Goal: Transaction & Acquisition: Purchase product/service

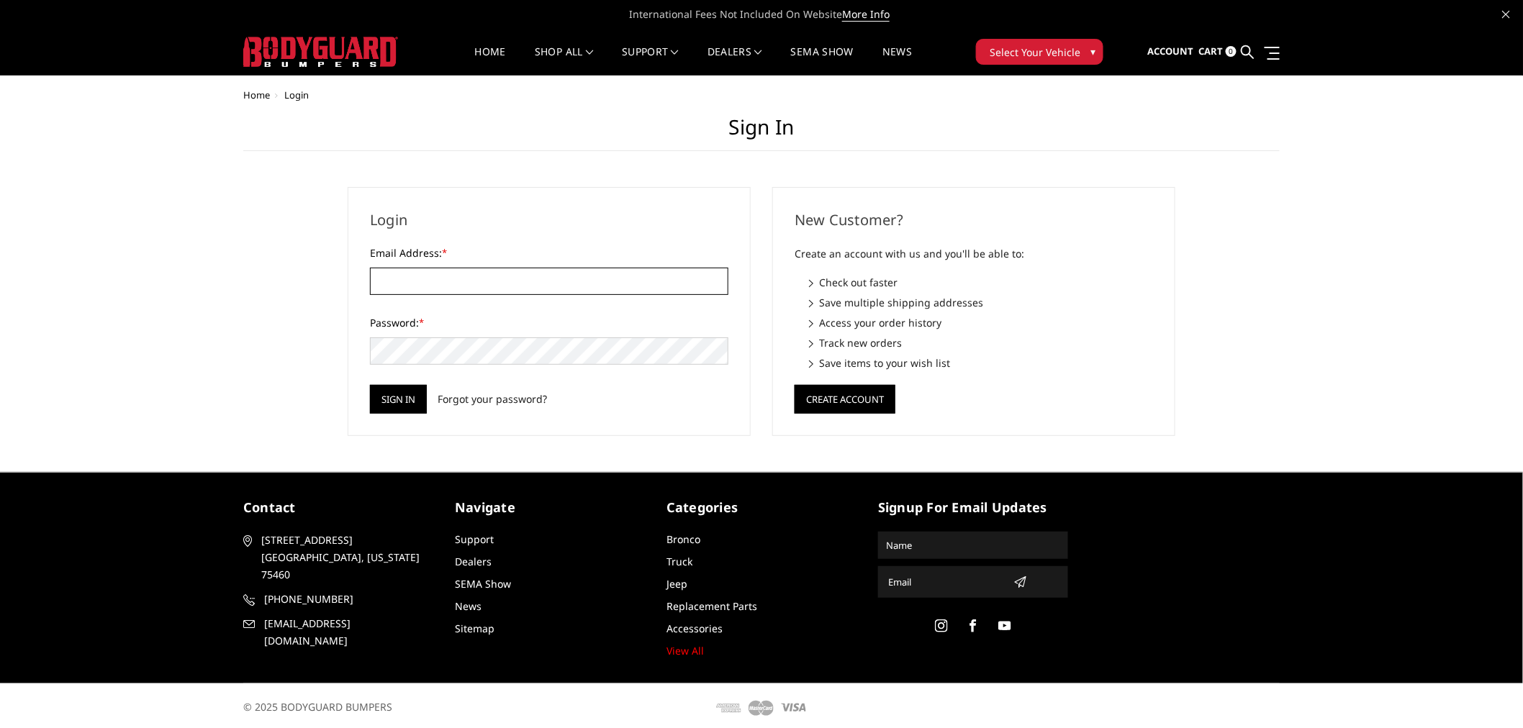
type input "[EMAIL_ADDRESS][DOMAIN_NAME]"
click at [286, 45] on img at bounding box center [320, 52] width 155 height 30
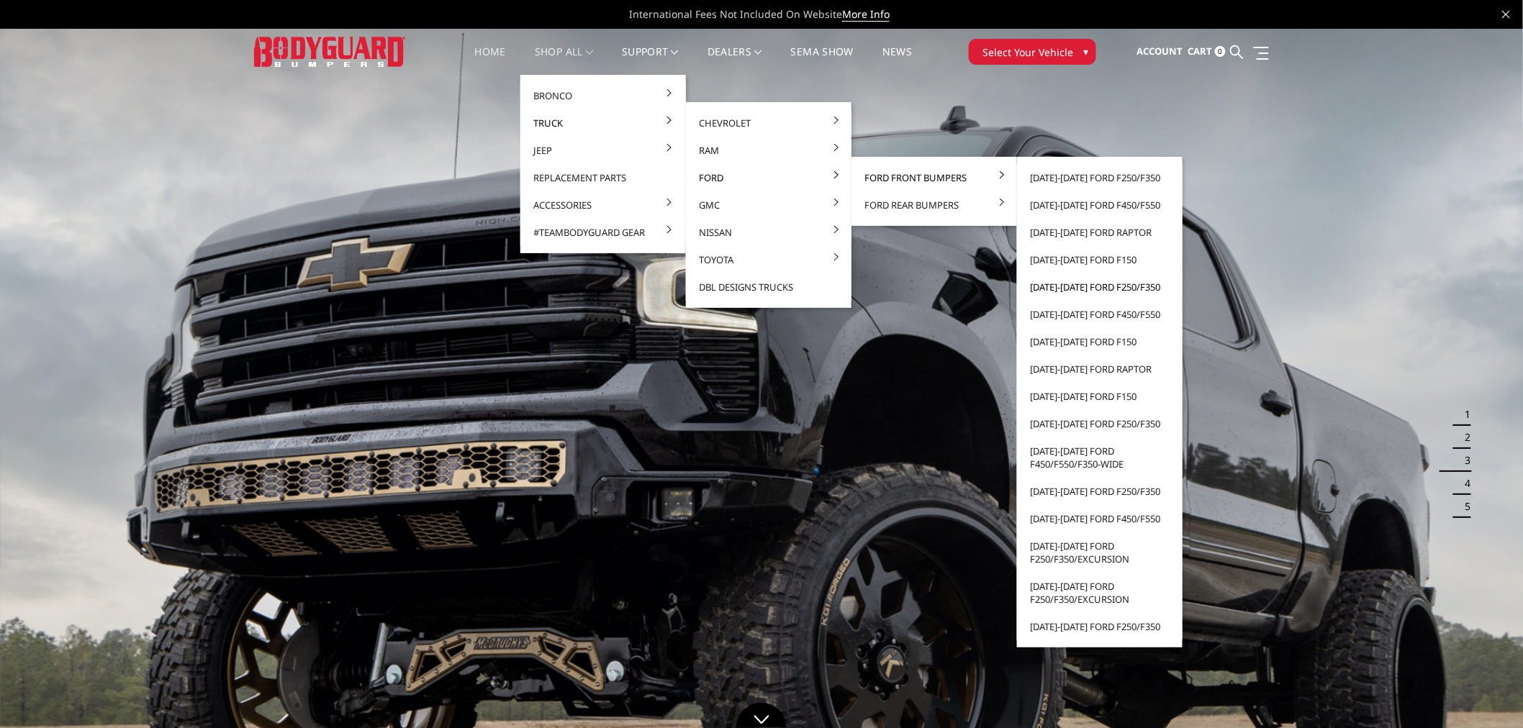
click at [1069, 284] on link "[DATE]-[DATE] Ford F250/F350" at bounding box center [1100, 286] width 154 height 27
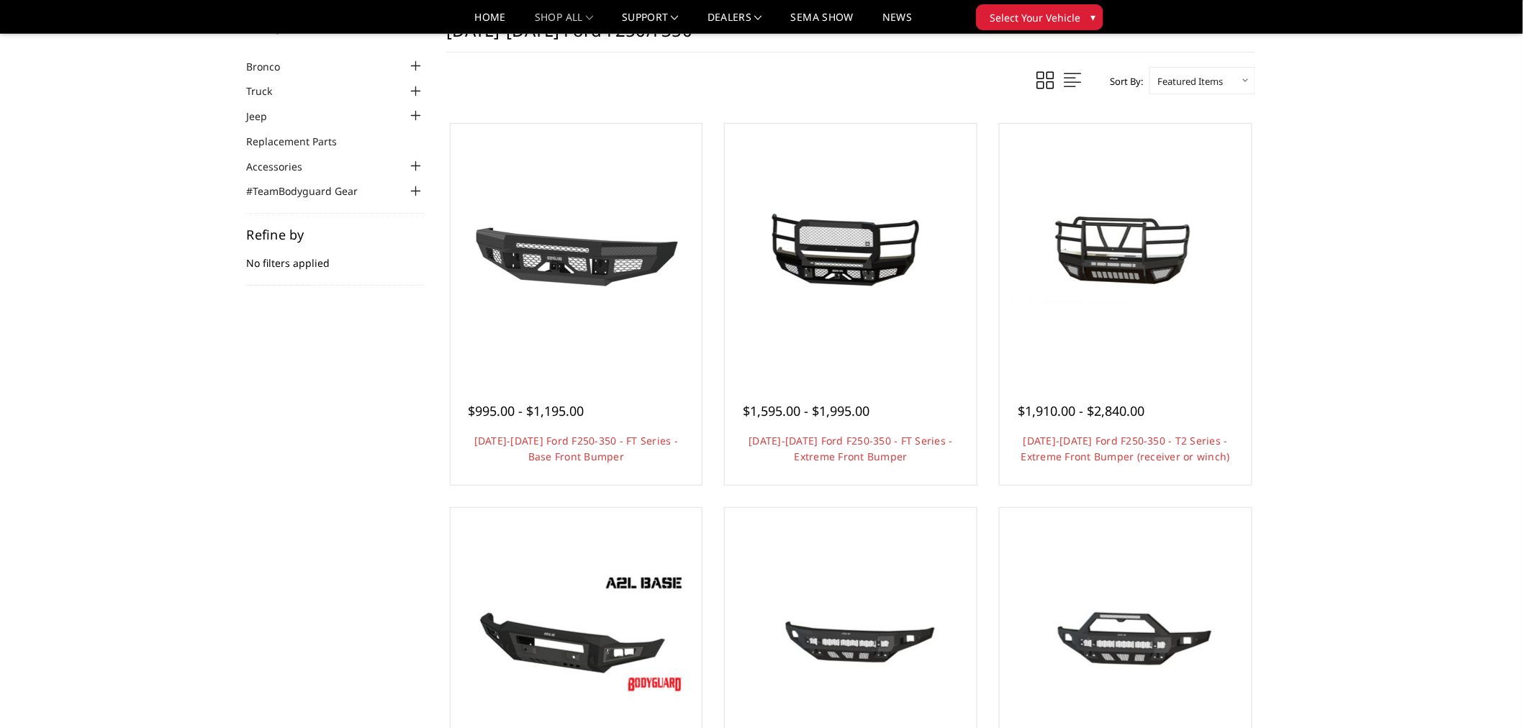
scroll to position [80, 0]
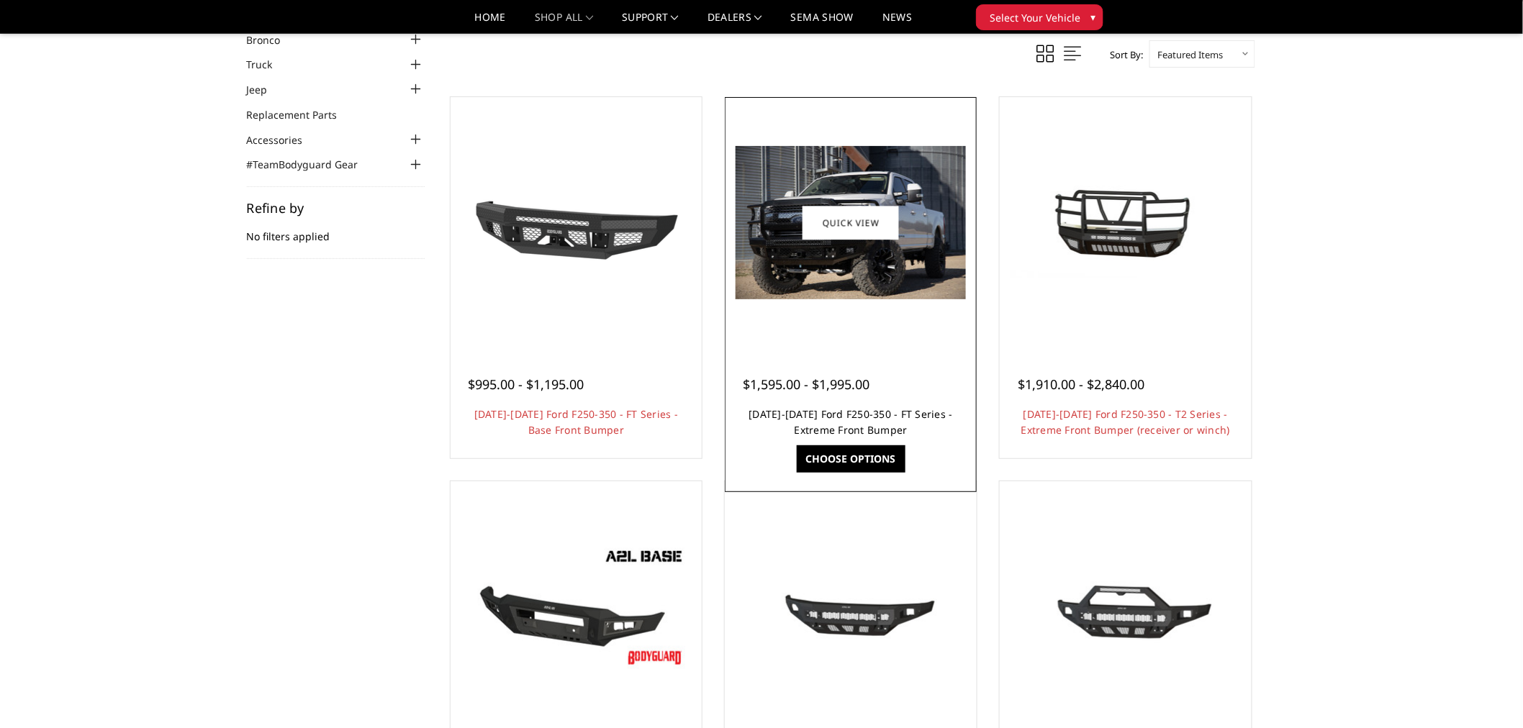
click at [831, 412] on link "2017-2022 Ford F250-350 - FT Series - Extreme Front Bumper" at bounding box center [851, 422] width 204 height 30
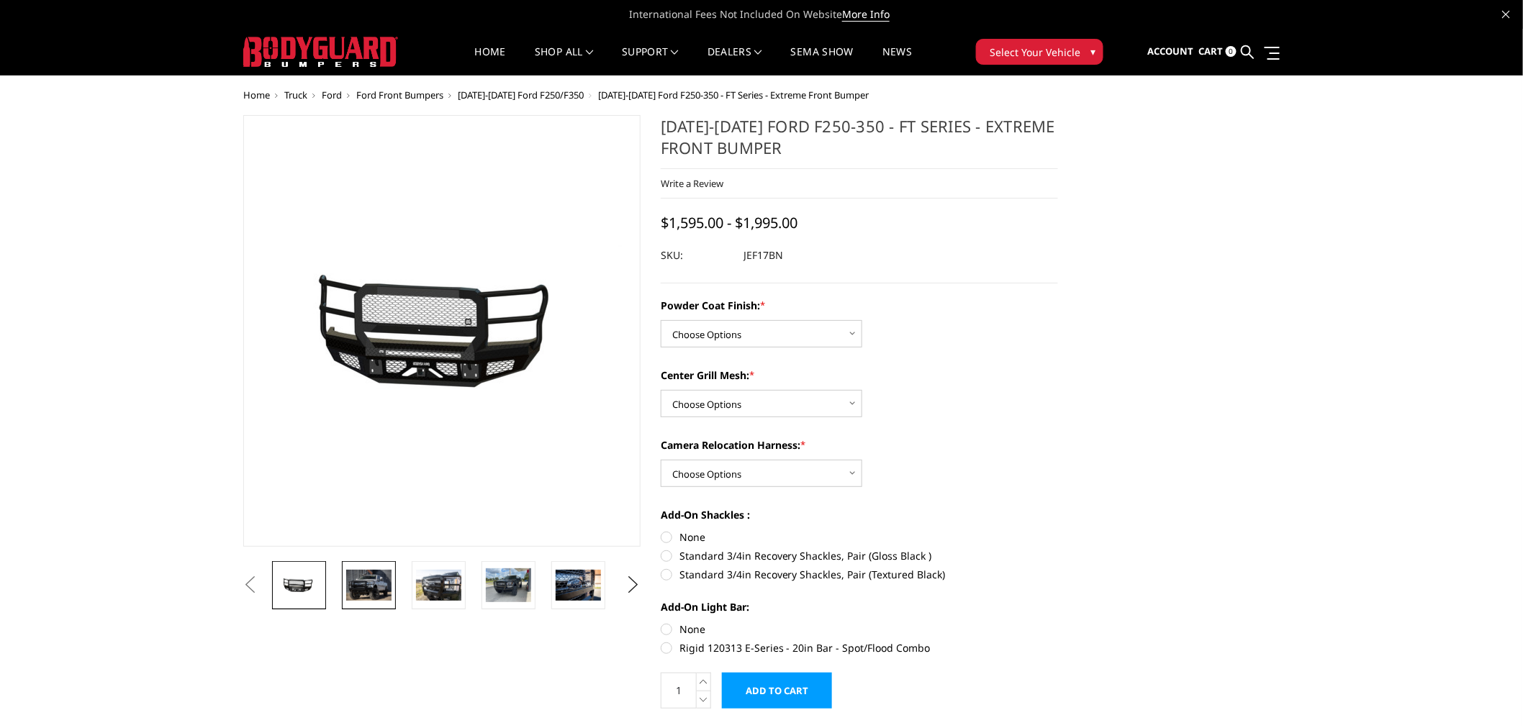
click at [377, 588] on img at bounding box center [368, 585] width 45 height 30
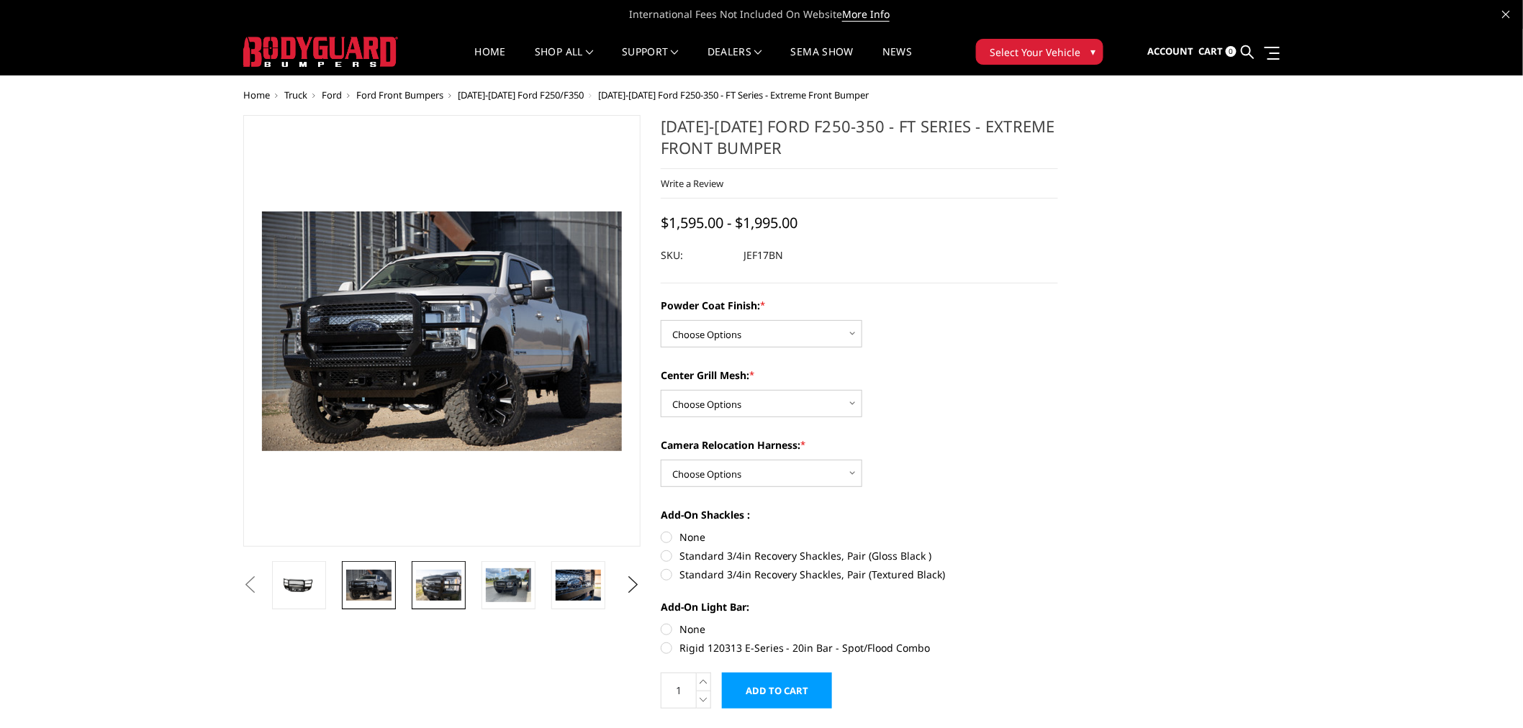
click at [448, 599] on img at bounding box center [438, 585] width 45 height 30
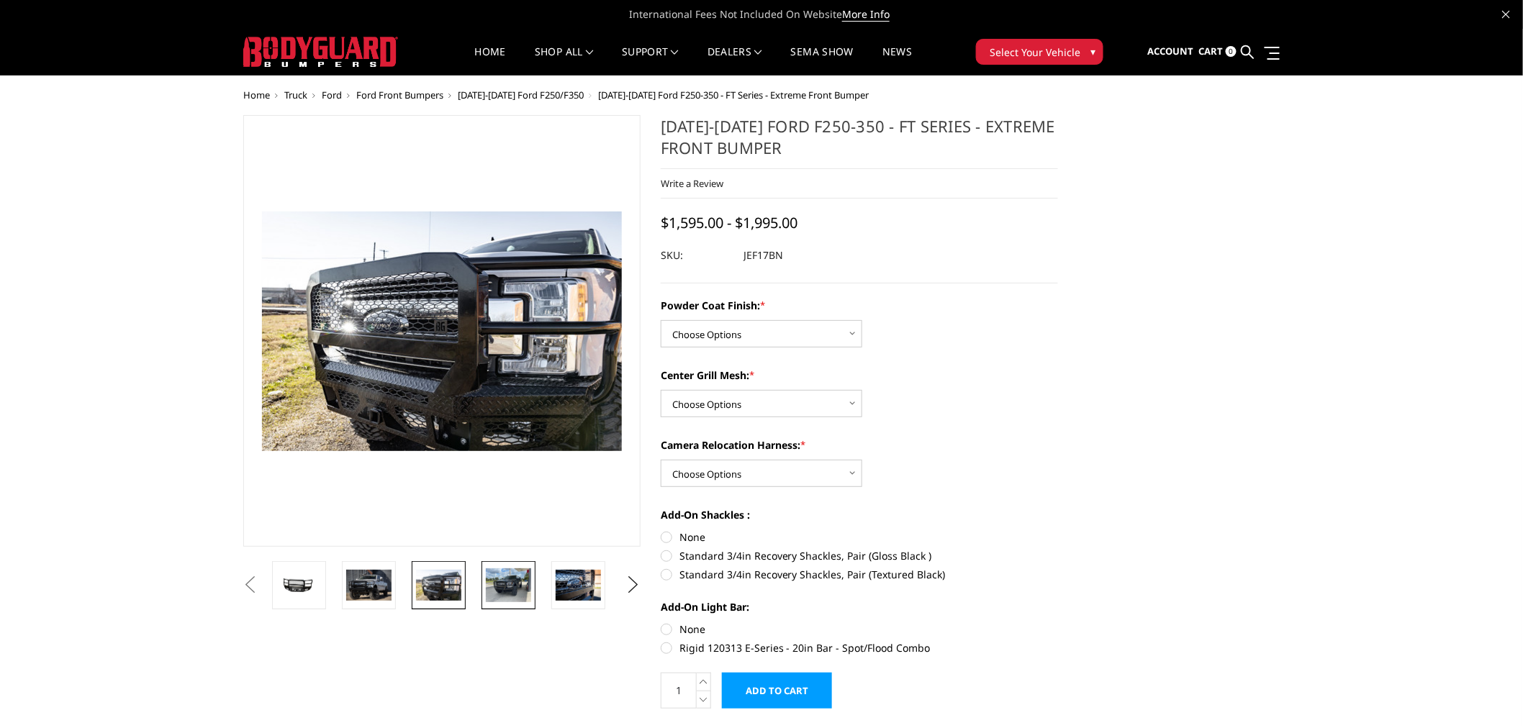
click at [514, 594] on img at bounding box center [508, 586] width 45 height 34
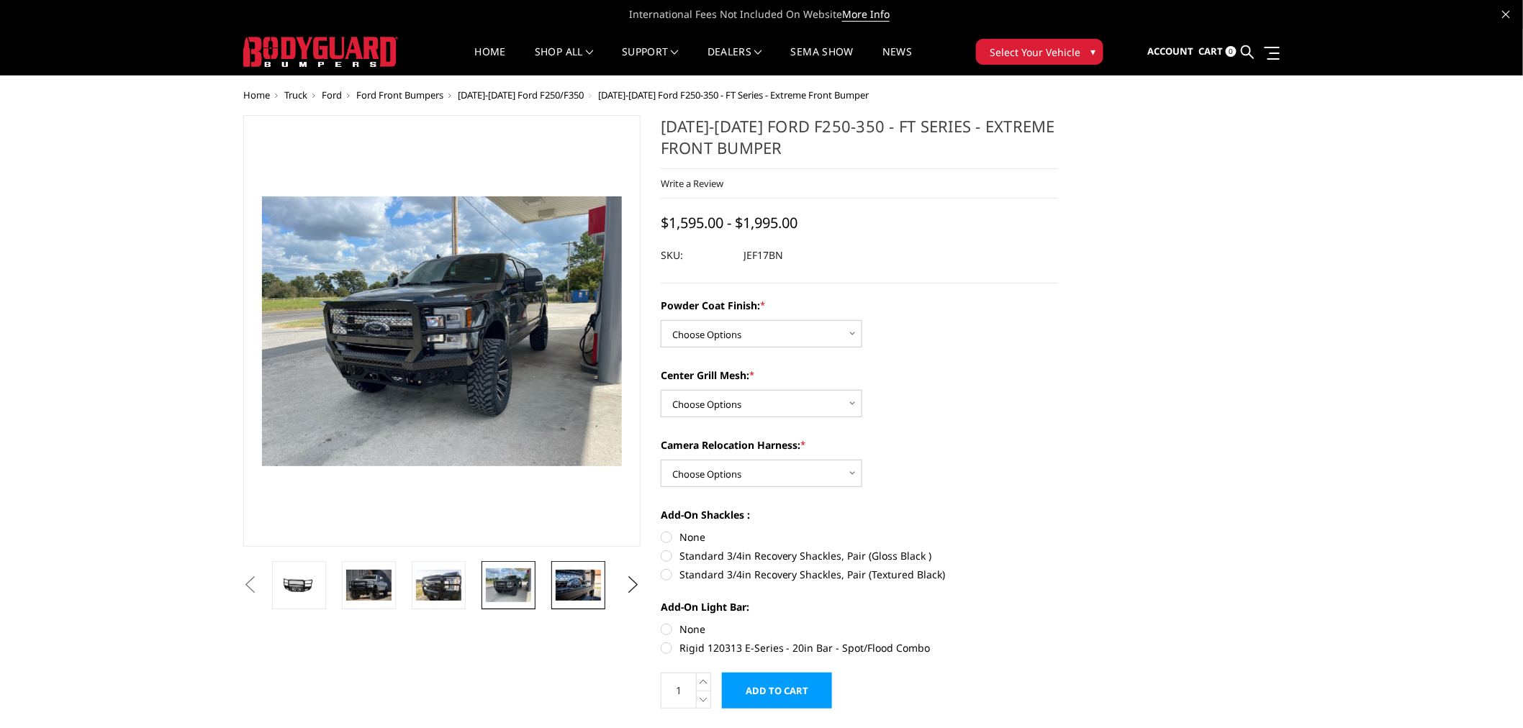
click at [561, 592] on img at bounding box center [578, 585] width 45 height 30
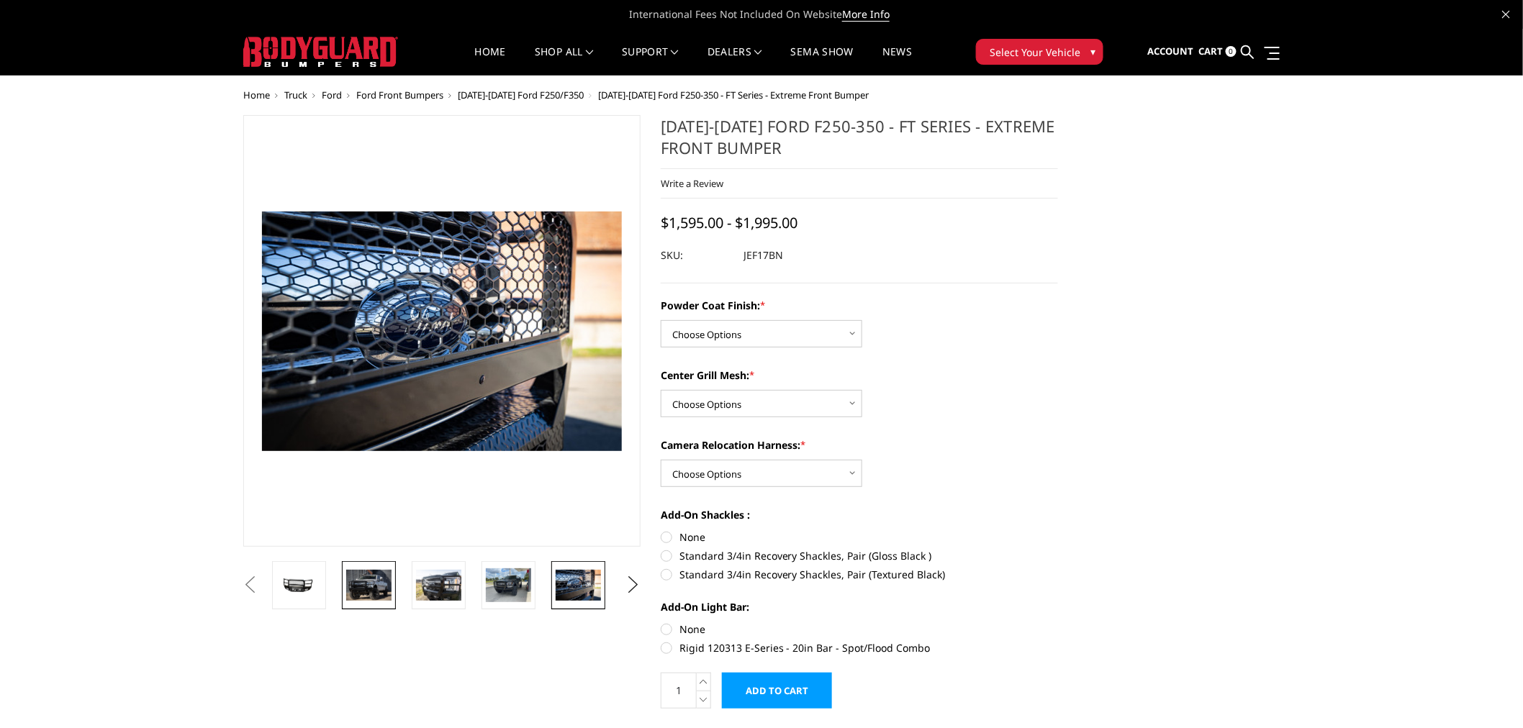
click at [361, 602] on link at bounding box center [369, 585] width 54 height 48
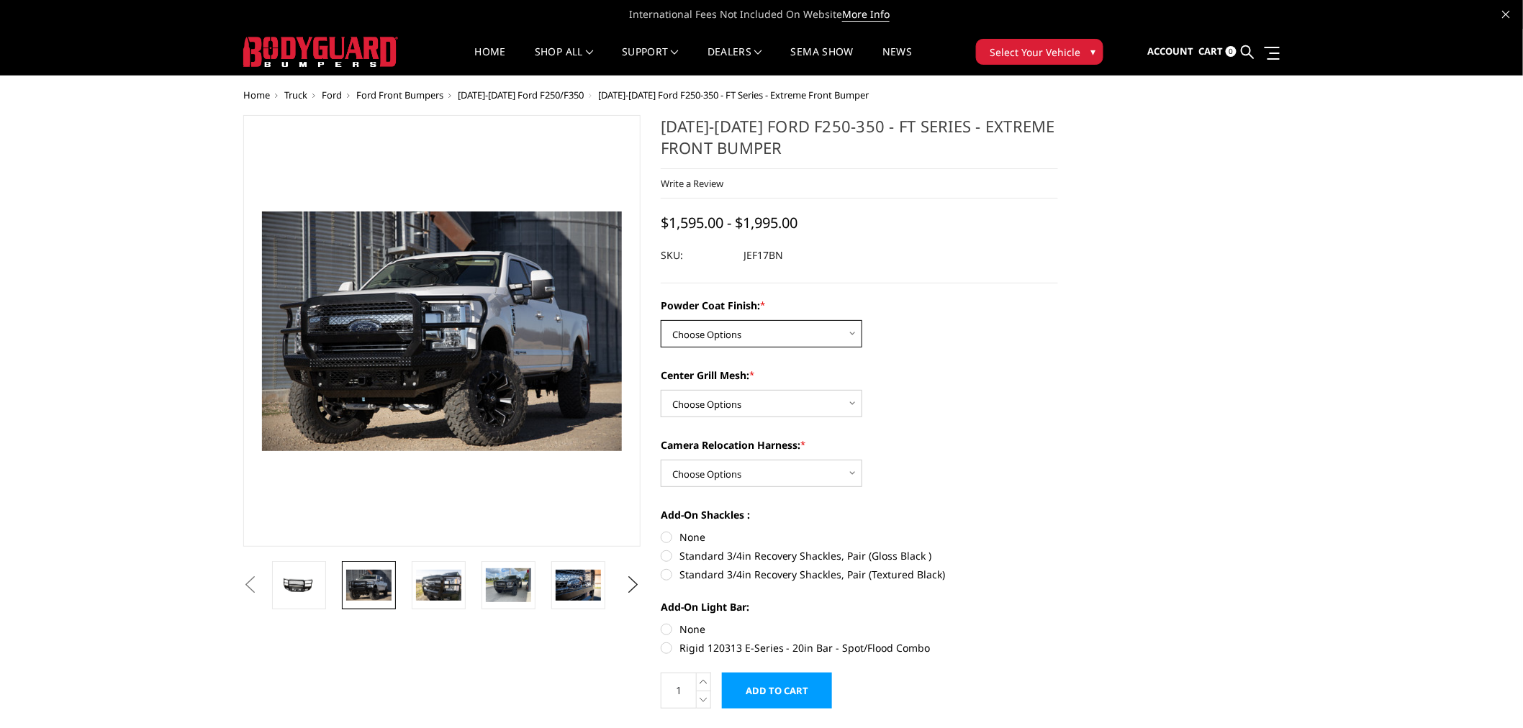
click at [722, 332] on select "Choose Options Bare Metal Gloss Black Powder Coat Textured Black Powder Coat" at bounding box center [762, 333] width 202 height 27
select select "3222"
click at [661, 320] on select "Choose Options Bare Metal Gloss Black Powder Coat Textured Black Powder Coat" at bounding box center [762, 333] width 202 height 27
click at [781, 394] on select "Choose Options WITH Expanded Metal in Center Grill WITHOUT Expanded Metal in Ce…" at bounding box center [762, 403] width 202 height 27
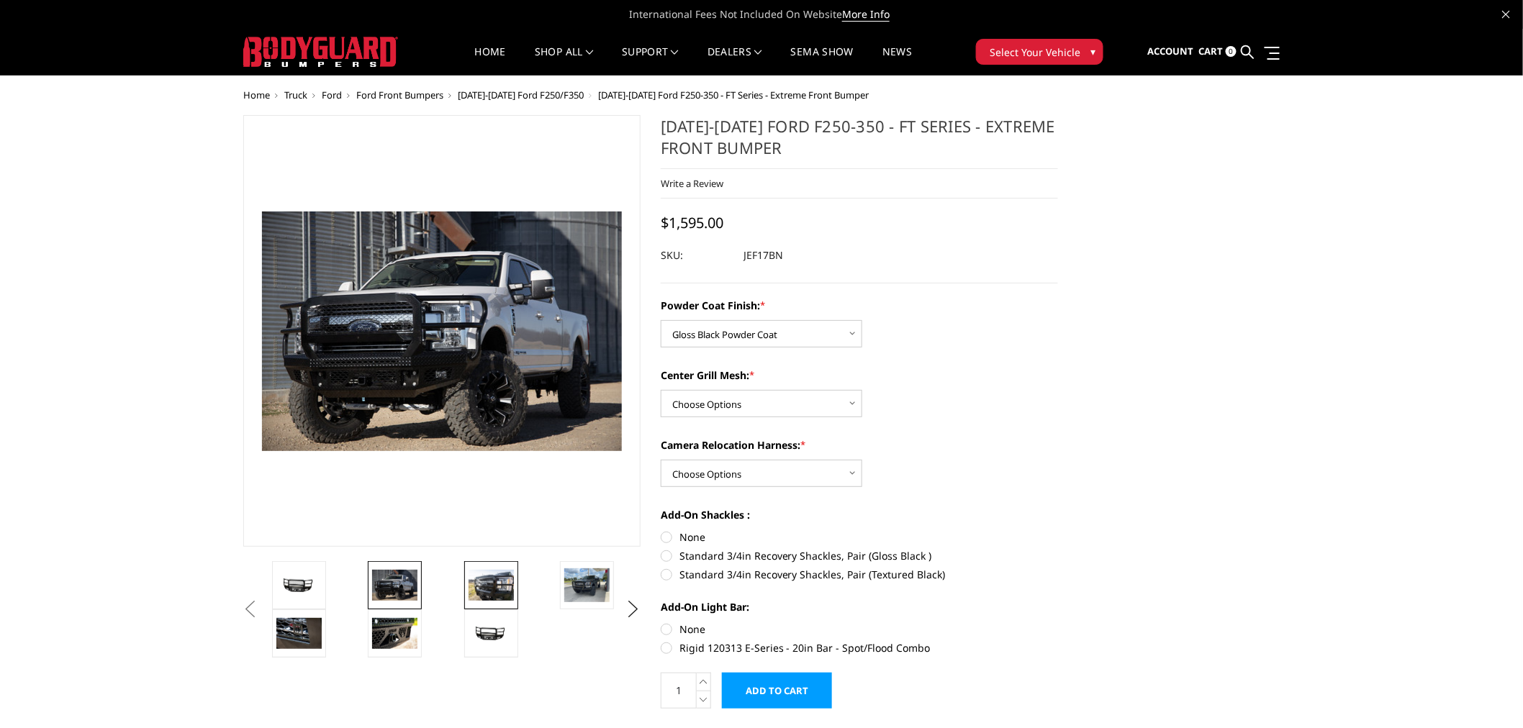
click at [476, 592] on img at bounding box center [490, 585] width 45 height 30
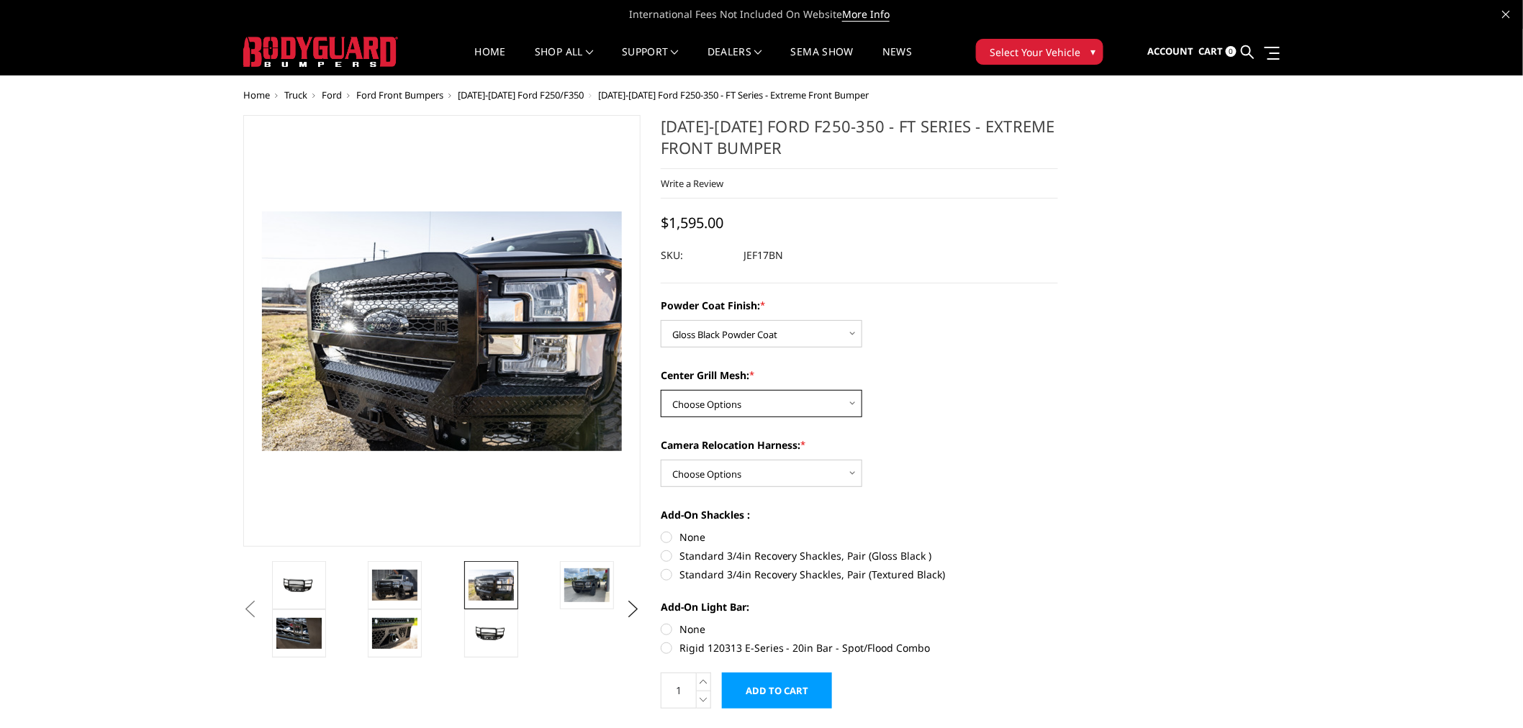
click at [724, 412] on select "Choose Options WITH Expanded Metal in Center Grill WITHOUT Expanded Metal in Ce…" at bounding box center [762, 403] width 202 height 27
select select "3224"
click at [661, 390] on select "Choose Options WITH Expanded Metal in Center Grill WITHOUT Expanded Metal in Ce…" at bounding box center [762, 403] width 202 height 27
click at [737, 479] on select "Choose Options WITH Camera Relocation Harness WITHOUT Camera Relocation Harness" at bounding box center [762, 473] width 202 height 27
select select "3226"
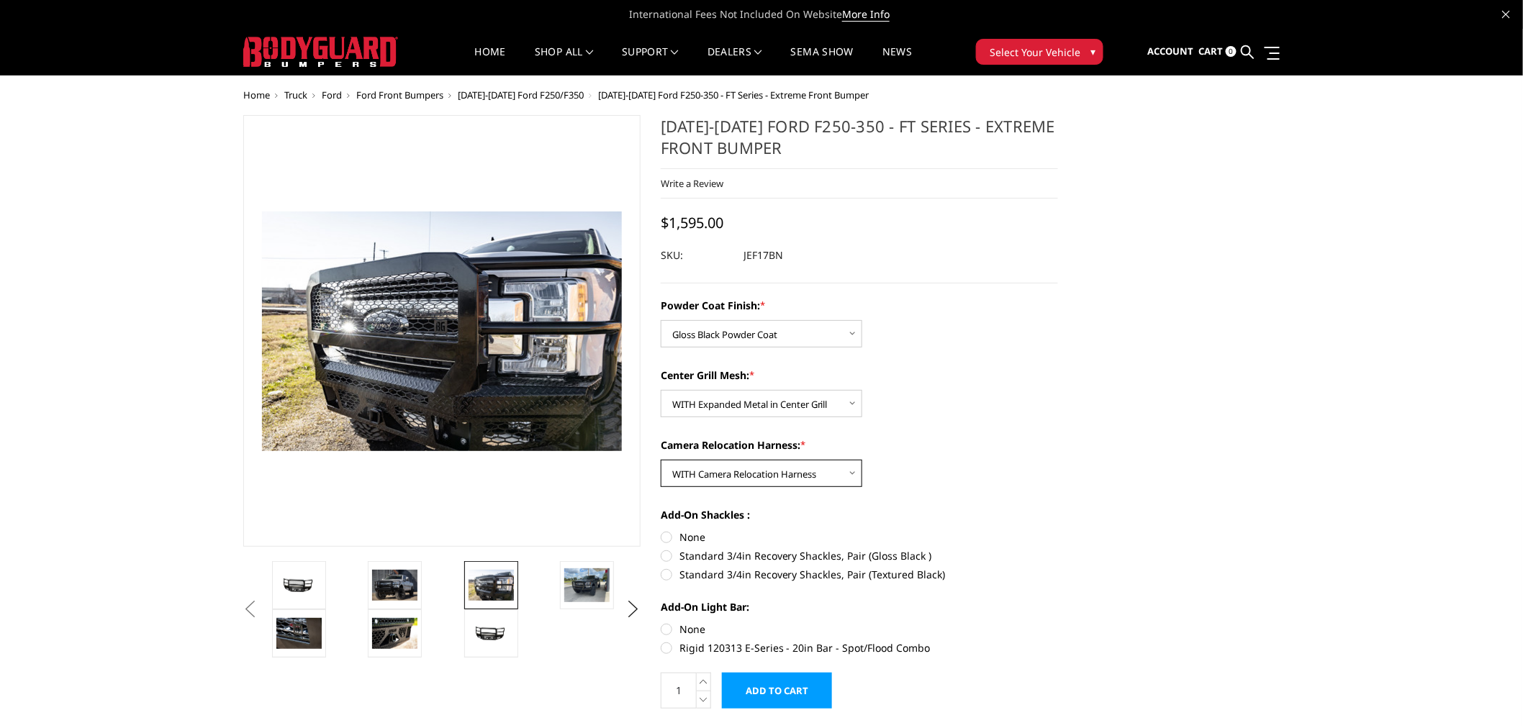
click at [661, 460] on select "Choose Options WITH Camera Relocation Harness WITHOUT Camera Relocation Harness" at bounding box center [762, 473] width 202 height 27
click at [592, 577] on img at bounding box center [586, 586] width 45 height 34
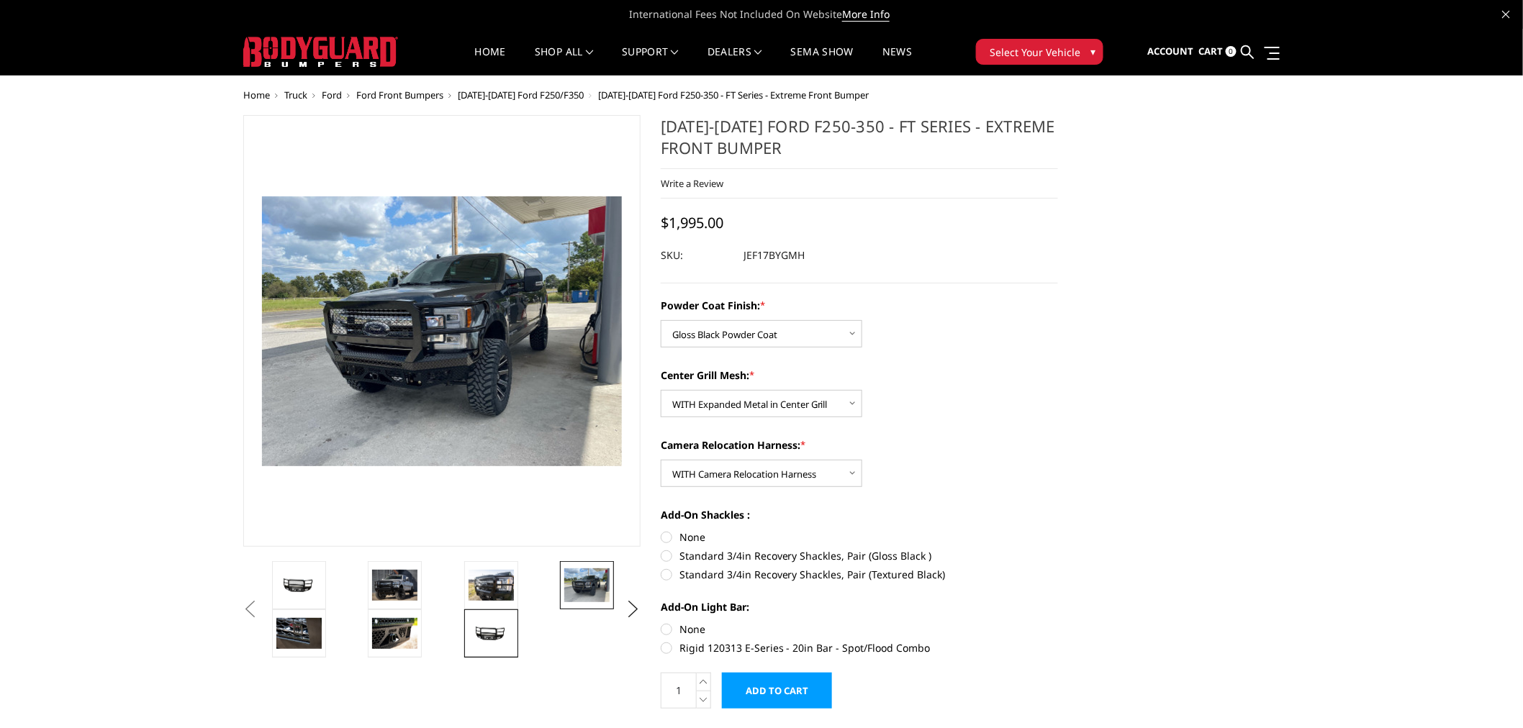
click at [484, 644] on link at bounding box center [491, 634] width 54 height 48
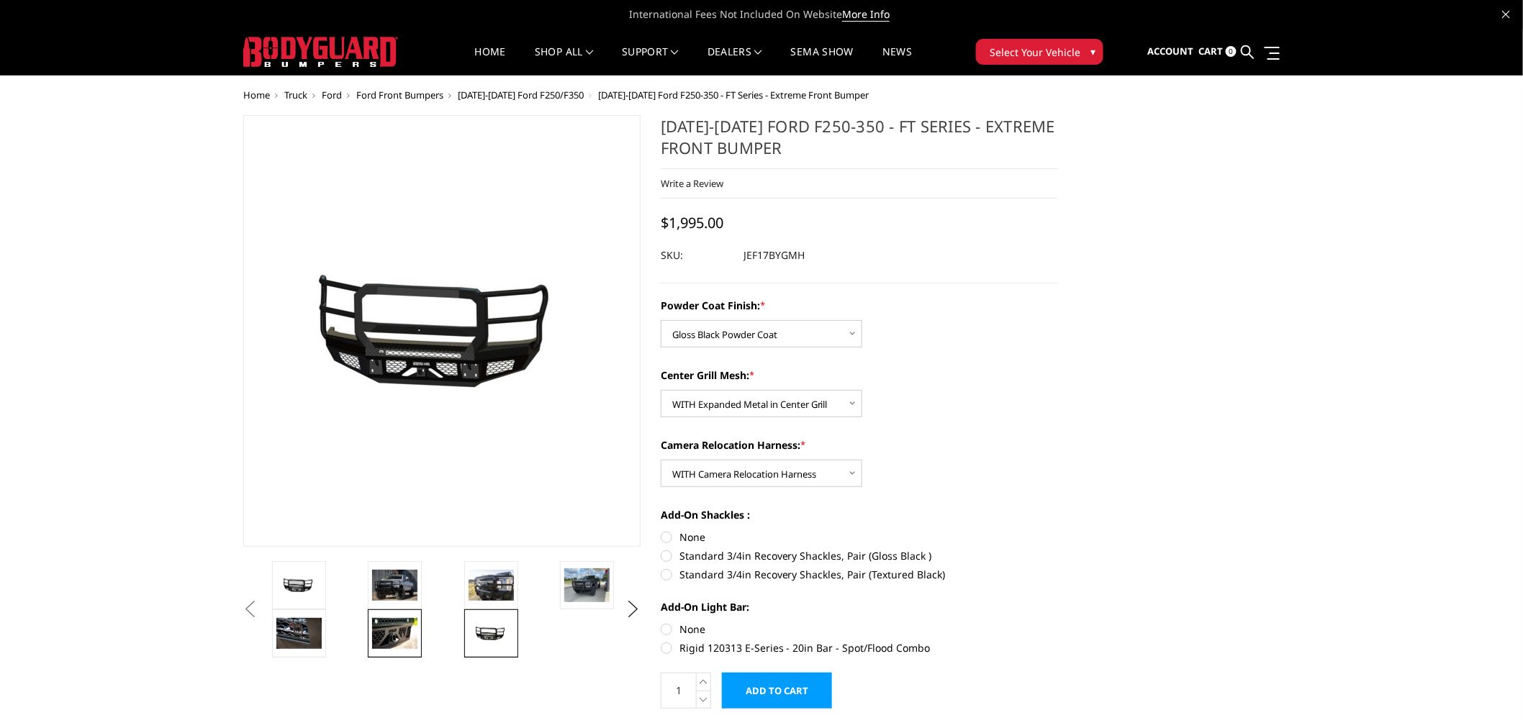
click at [410, 638] on img at bounding box center [394, 633] width 45 height 30
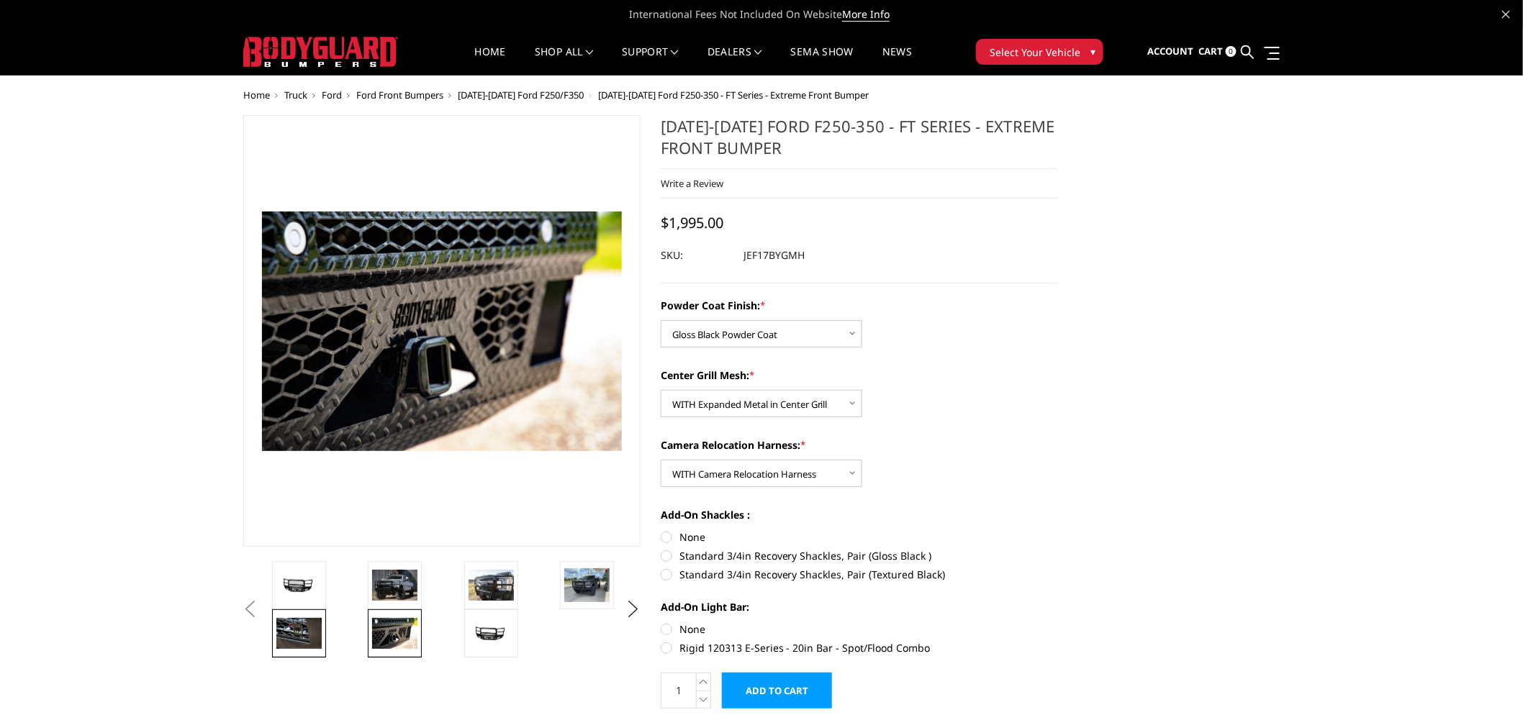
click at [298, 630] on img at bounding box center [298, 633] width 45 height 30
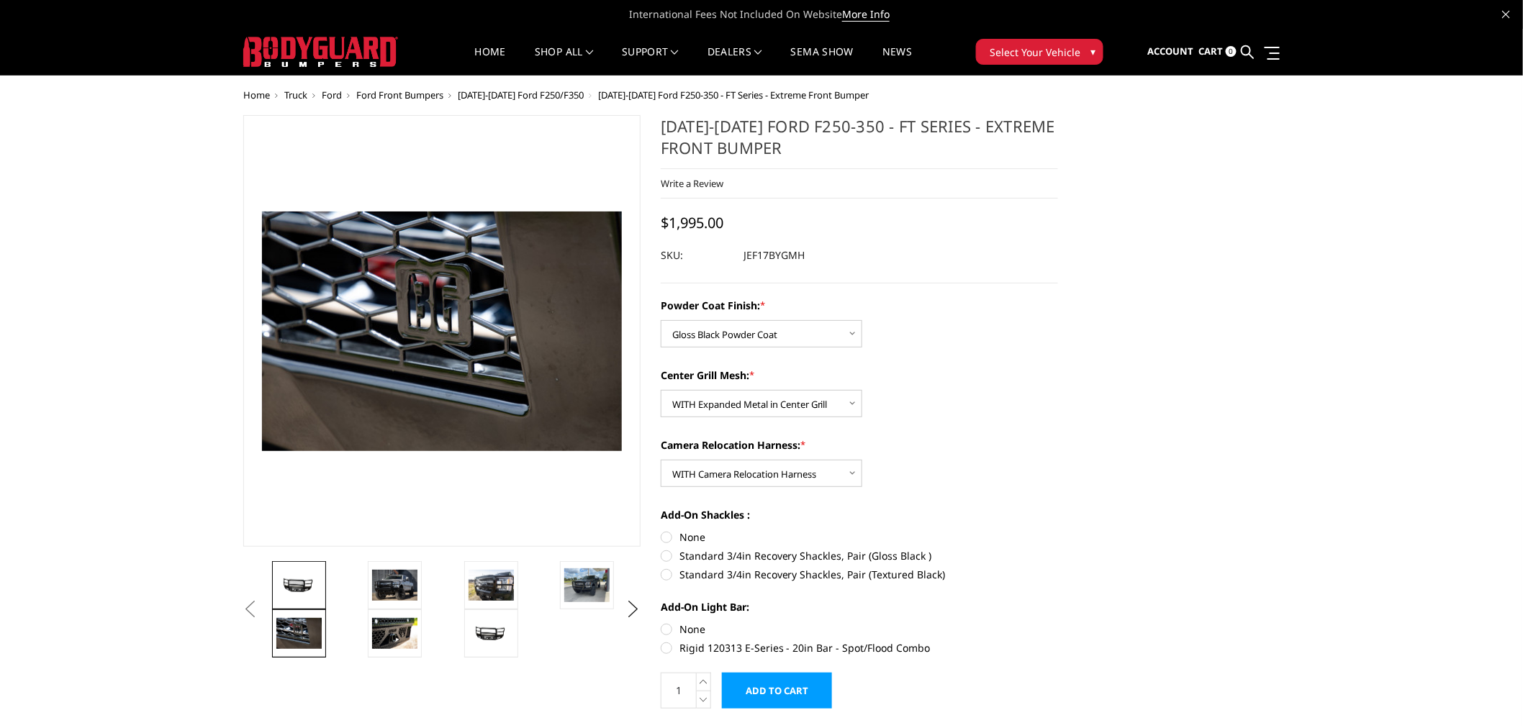
click at [317, 579] on img at bounding box center [298, 586] width 45 height 22
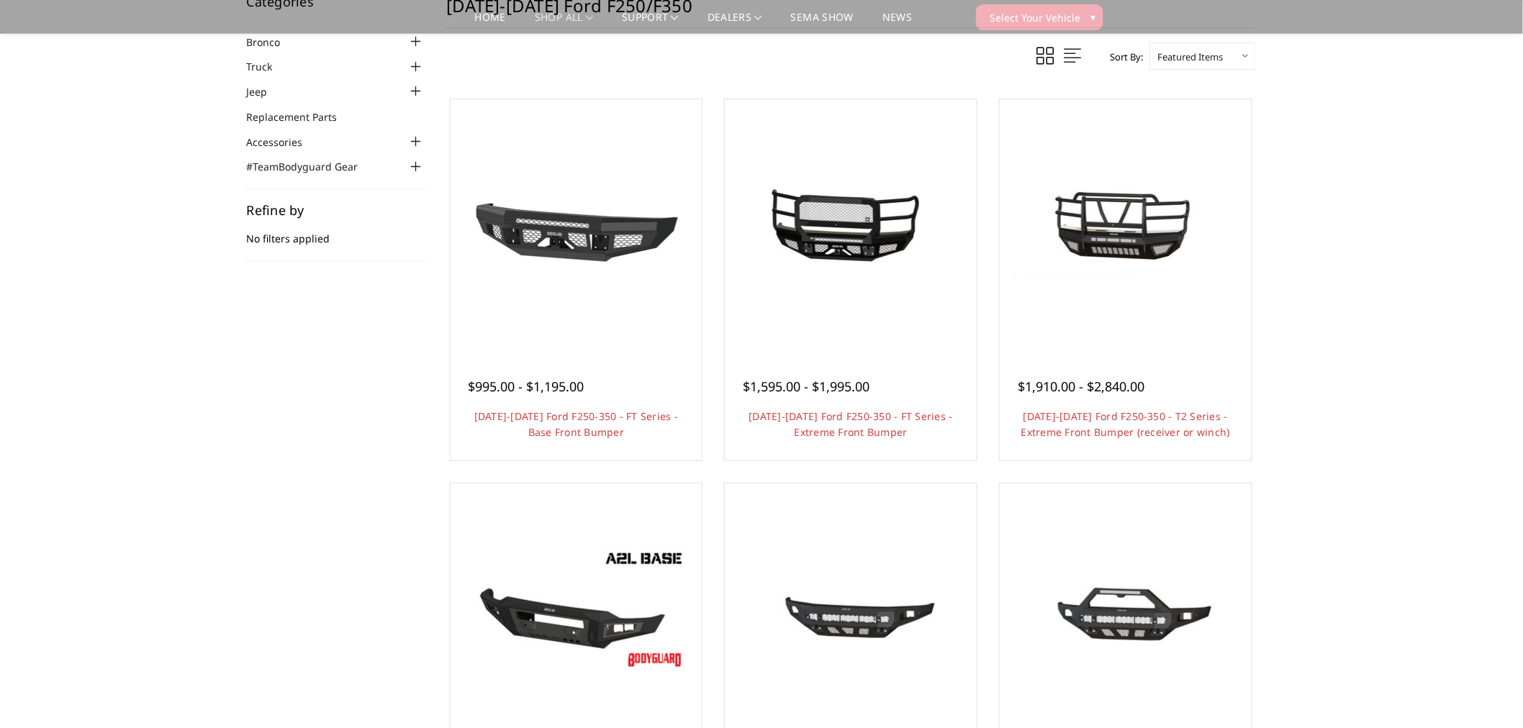
scroll to position [80, 0]
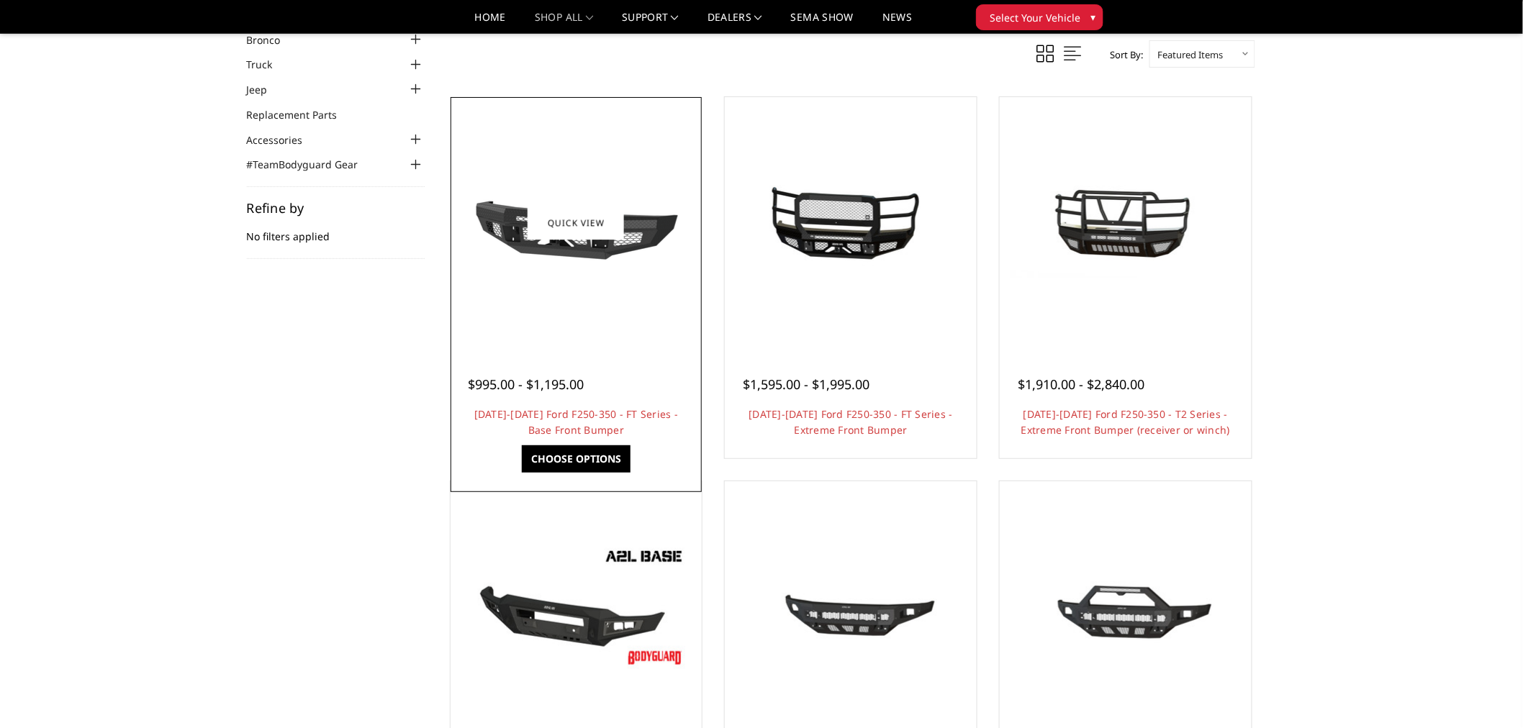
click at [599, 308] on div at bounding box center [576, 223] width 245 height 245
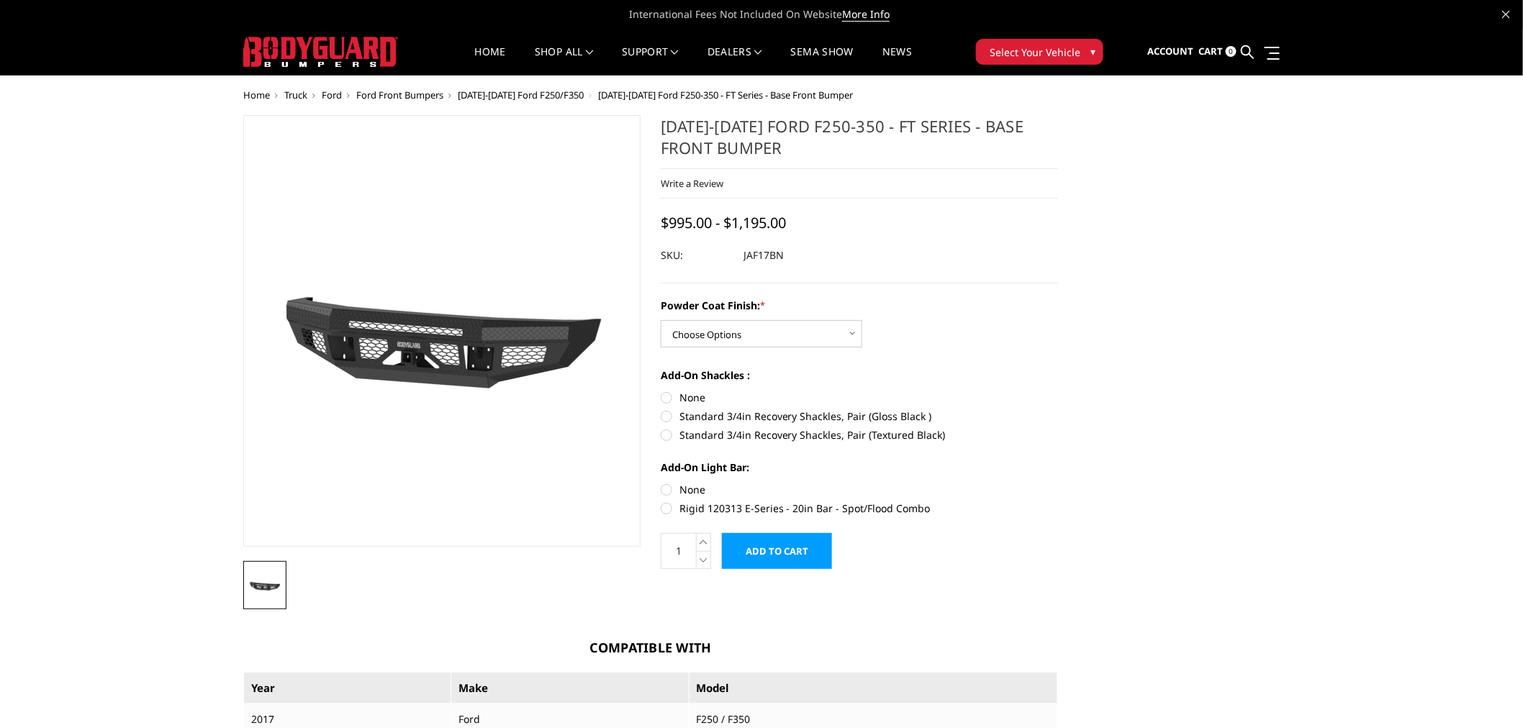
click at [802, 432] on label "Standard 3/4in Recovery Shackles, Pair (Textured Black)" at bounding box center [859, 434] width 397 height 15
click at [1058, 409] on input "Standard 3/4in Recovery Shackles, Pair (Textured Black)" at bounding box center [1058, 409] width 1 height 1
radio input "true"
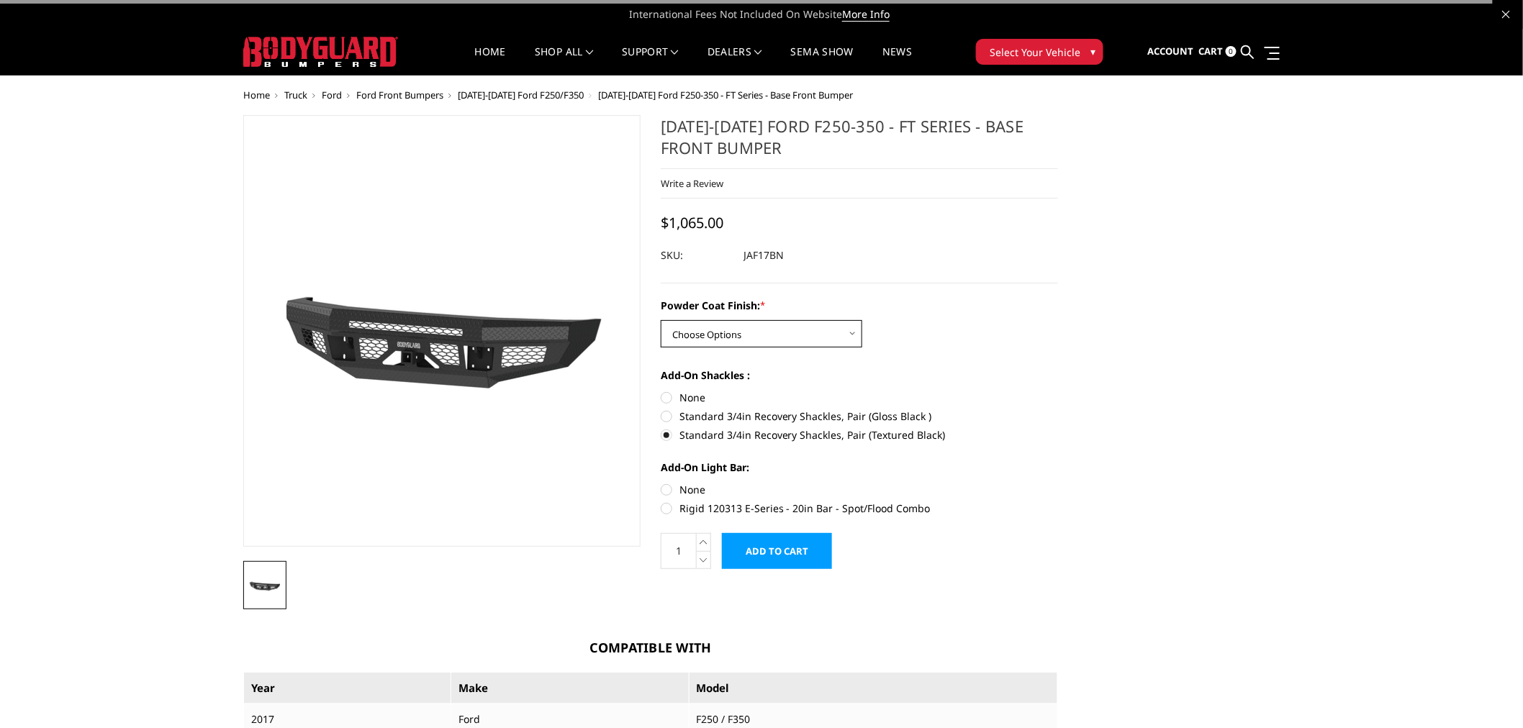
click at [804, 326] on select "Choose Options Bare Metal Gloss Black Powder Coat Textured Black Powder Coat" at bounding box center [762, 333] width 202 height 27
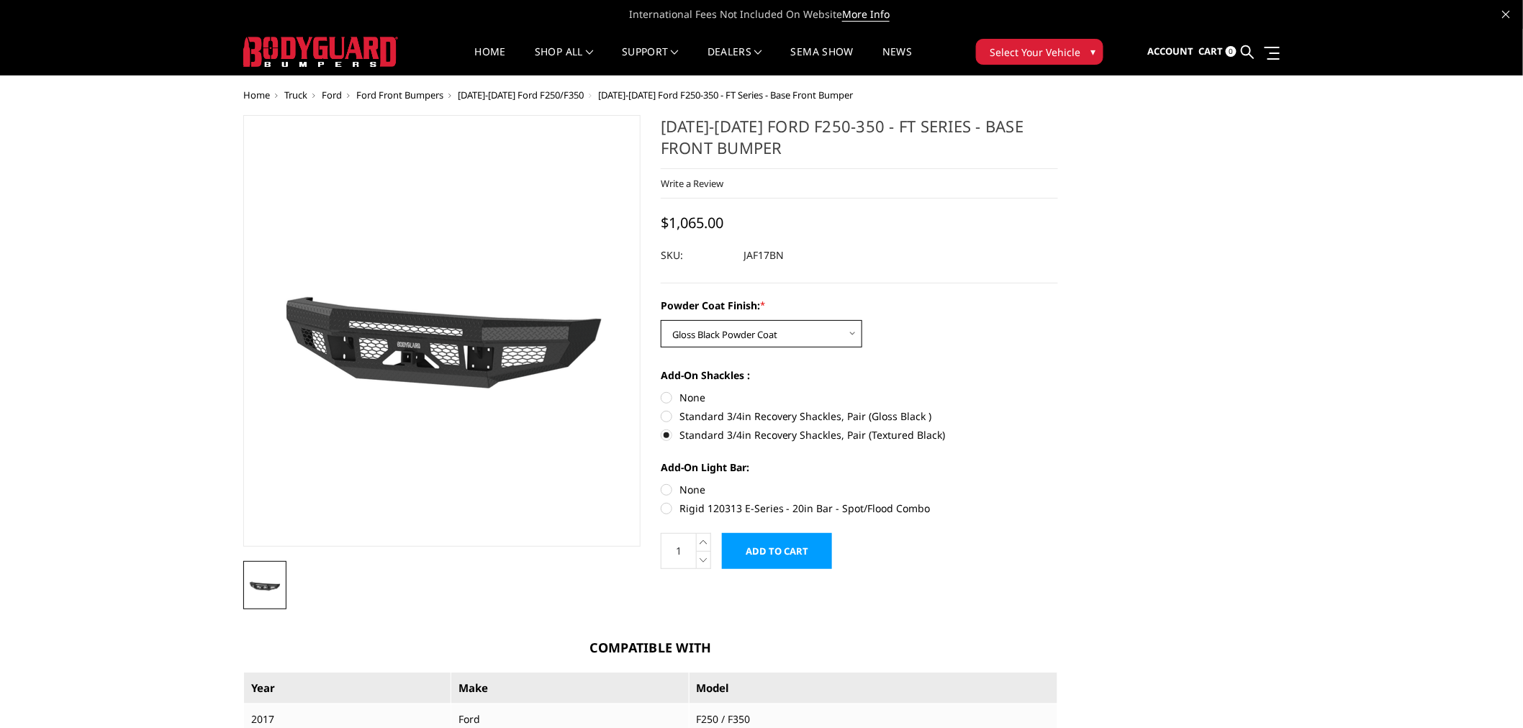
click at [661, 320] on select "Choose Options Bare Metal Gloss Black Powder Coat Textured Black Powder Coat" at bounding box center [762, 333] width 202 height 27
click at [738, 328] on select "Choose Options Bare Metal Gloss Black Powder Coat Textured Black Powder Coat" at bounding box center [762, 333] width 202 height 27
select select "3374"
click at [661, 320] on select "Choose Options Bare Metal Gloss Black Powder Coat Textured Black Powder Coat" at bounding box center [762, 333] width 202 height 27
click at [991, 438] on label "Standard 3/4in Recovery Shackles, Pair (Textured Black)" at bounding box center [859, 434] width 397 height 15
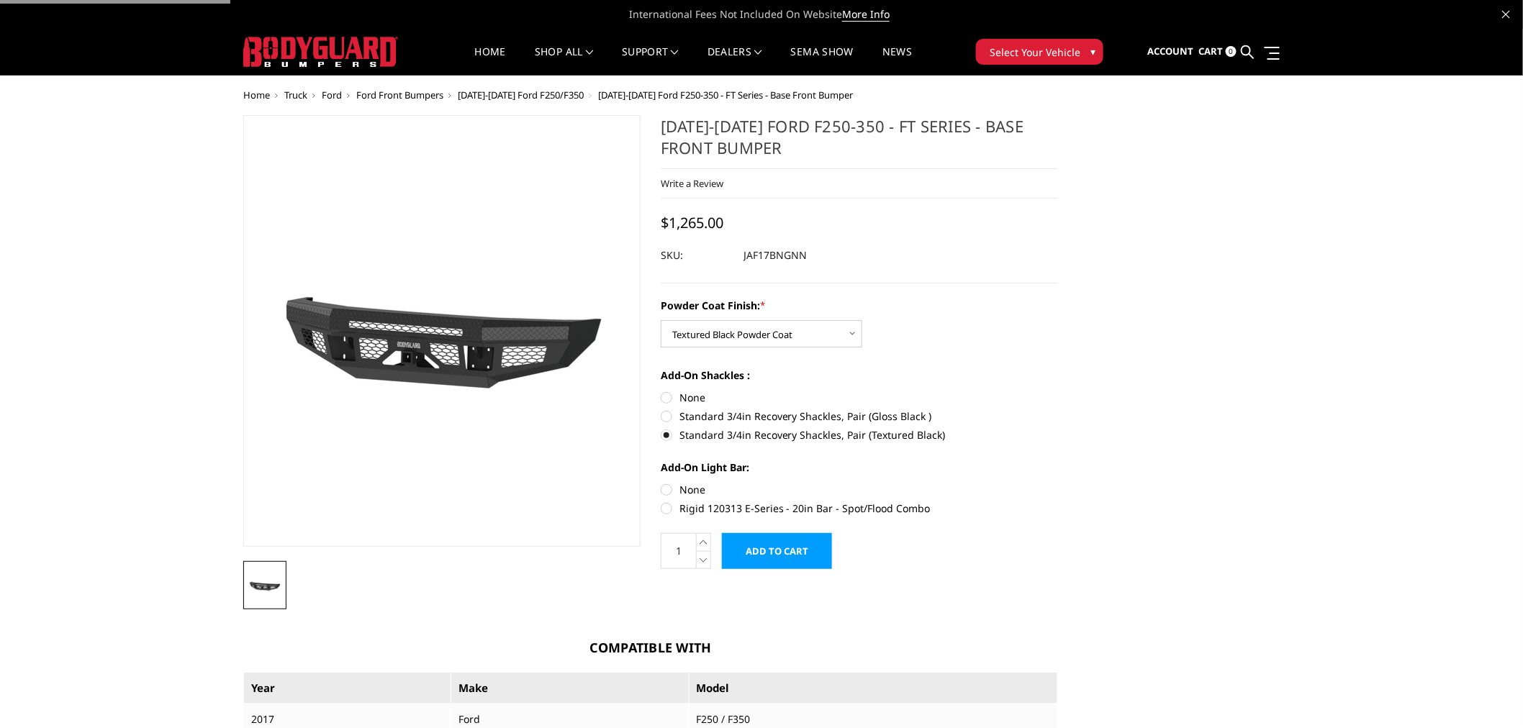
click at [1058, 409] on input "Standard 3/4in Recovery Shackles, Pair (Textured Black)" at bounding box center [1058, 409] width 1 height 1
click at [682, 483] on label "None" at bounding box center [859, 489] width 397 height 15
click at [661, 483] on input "None" at bounding box center [661, 482] width 1 height 1
radio input "true"
click at [1067, 286] on section "[DATE]-[DATE] Ford F250-350 - FT Series - Base Front Bumper Write a Review Writ…" at bounding box center [859, 349] width 417 height 469
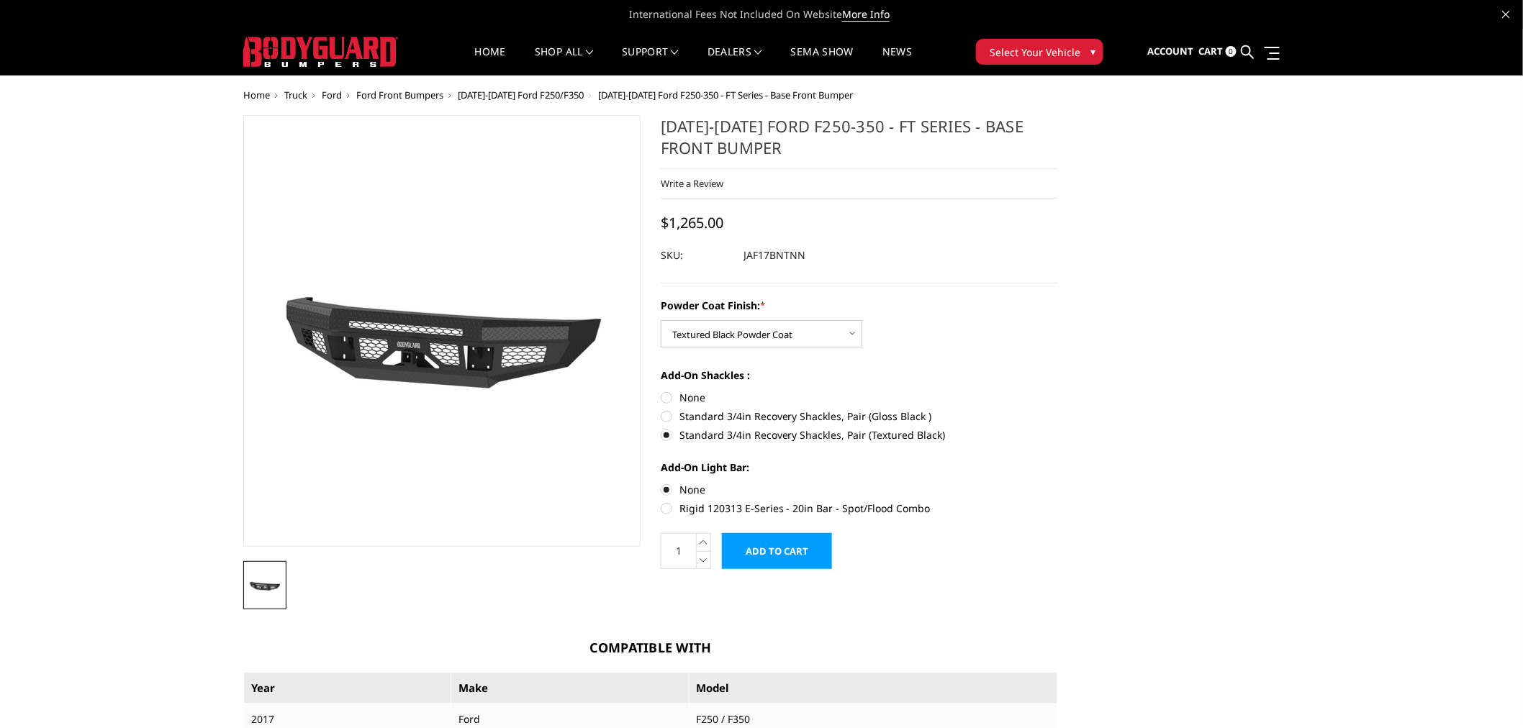
drag, startPoint x: 749, startPoint y: 256, endPoint x: 763, endPoint y: 261, distance: 14.6
click at [771, 261] on dd "JAF17BNTNN" at bounding box center [774, 256] width 62 height 26
drag, startPoint x: 743, startPoint y: 258, endPoint x: 779, endPoint y: 258, distance: 36.0
click at [785, 260] on dd "JAF17BNTNN" at bounding box center [774, 256] width 62 height 26
click at [779, 258] on dd "JAF17BNTNN" at bounding box center [774, 256] width 62 height 26
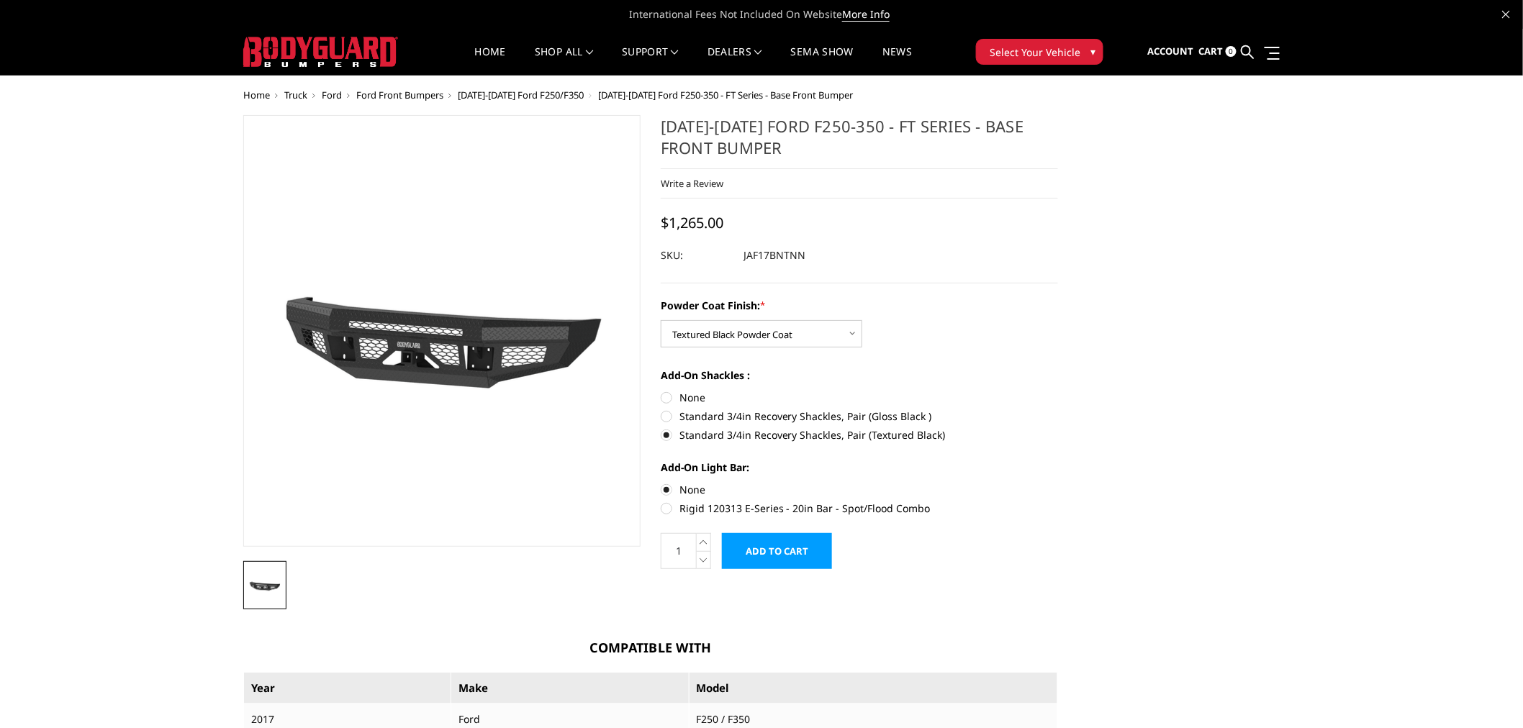
click at [818, 252] on div at bounding box center [859, 256] width 397 height 26
drag, startPoint x: 818, startPoint y: 253, endPoint x: 795, endPoint y: 262, distance: 24.9
click at [802, 263] on dl "SKU: JAF17BNTNN UPC:" at bounding box center [859, 256] width 397 height 26
drag, startPoint x: 795, startPoint y: 261, endPoint x: 824, endPoint y: 250, distance: 31.0
click at [815, 253] on dl "SKU: JAF17BNTNN UPC:" at bounding box center [859, 256] width 397 height 26
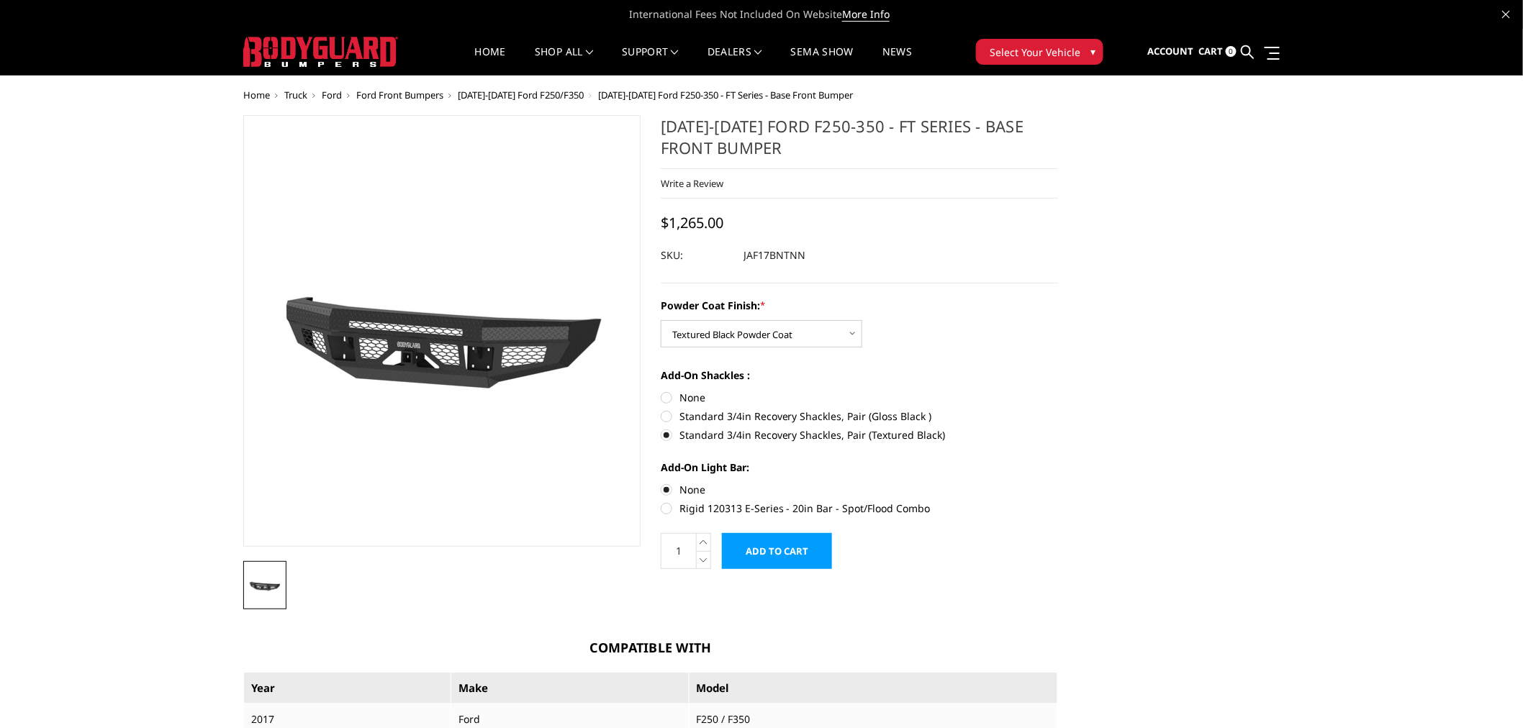
drag, startPoint x: 830, startPoint y: 252, endPoint x: 751, endPoint y: 263, distance: 80.0
click at [743, 262] on dl "SKU: JAF17BNTNN UPC:" at bounding box center [859, 256] width 397 height 26
